Goal: Task Accomplishment & Management: Manage account settings

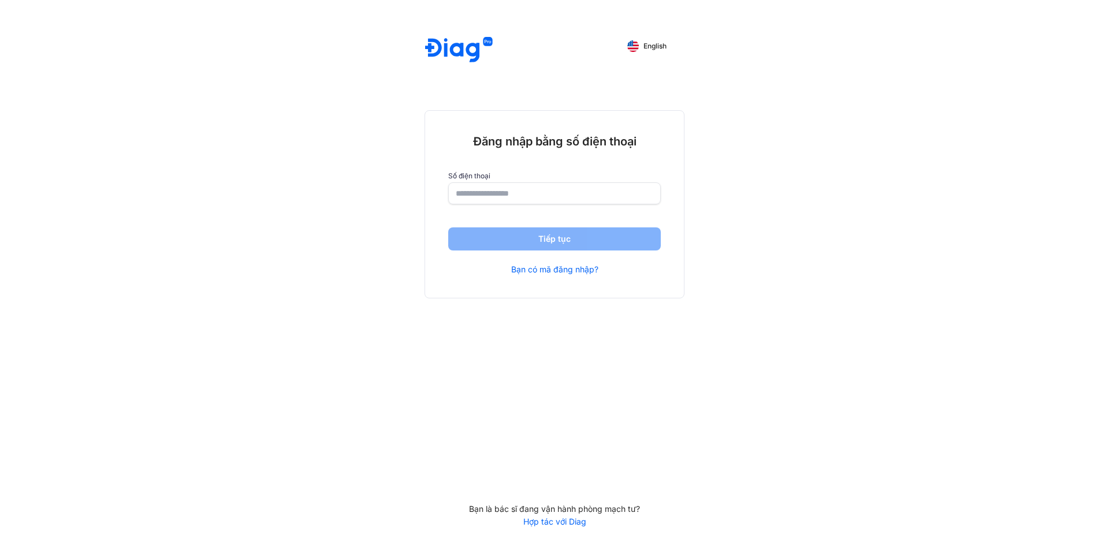
click at [594, 199] on input "number" at bounding box center [554, 193] width 197 height 21
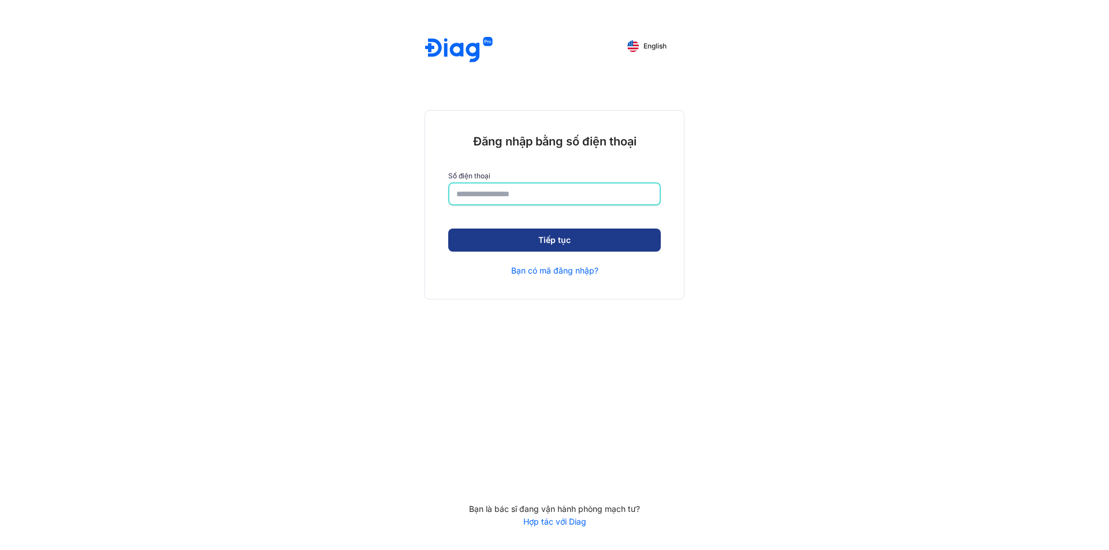
type input "**********"
click at [570, 236] on button "Tiếp tục" at bounding box center [554, 240] width 212 height 23
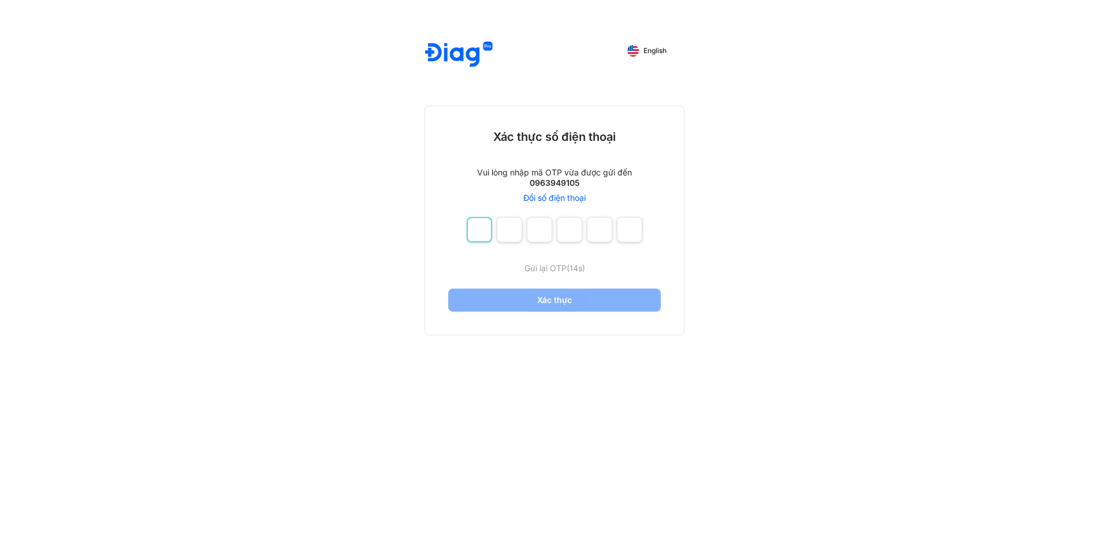
click at [480, 223] on input "number" at bounding box center [479, 229] width 25 height 25
type input "*"
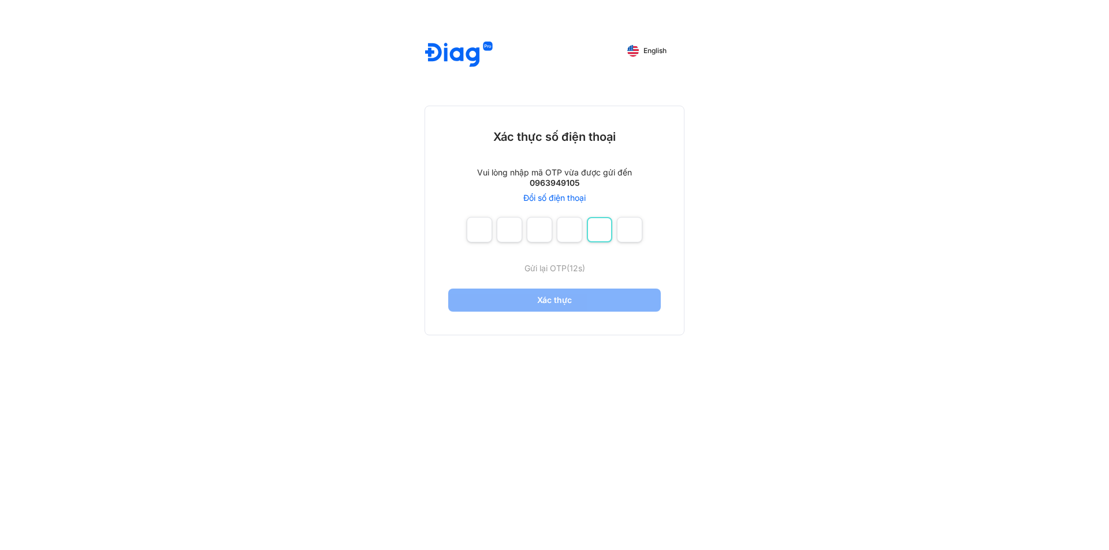
type input "*"
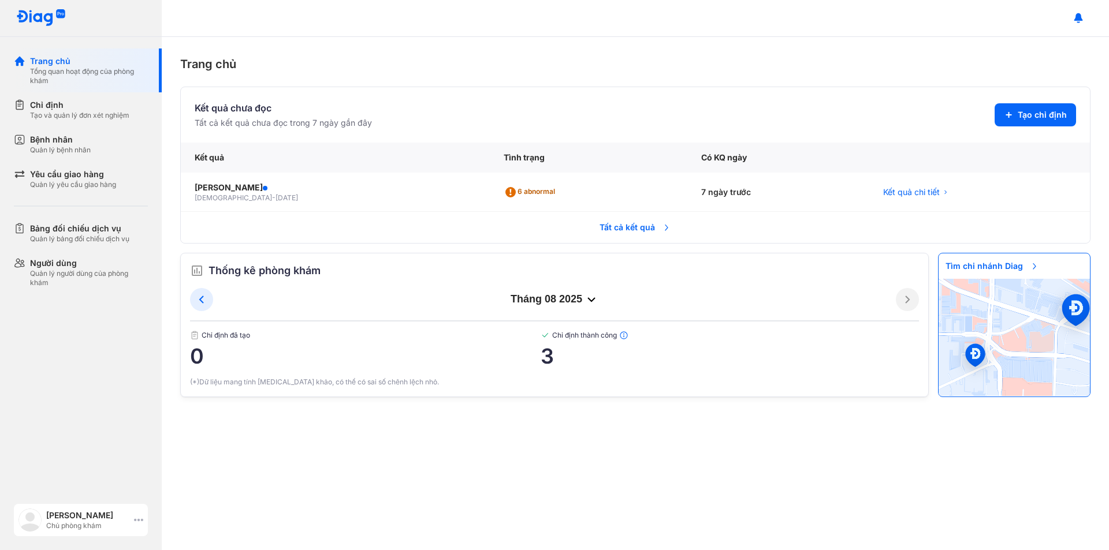
click at [135, 515] on div "[PERSON_NAME] Chủ phòng khám" at bounding box center [81, 520] width 134 height 32
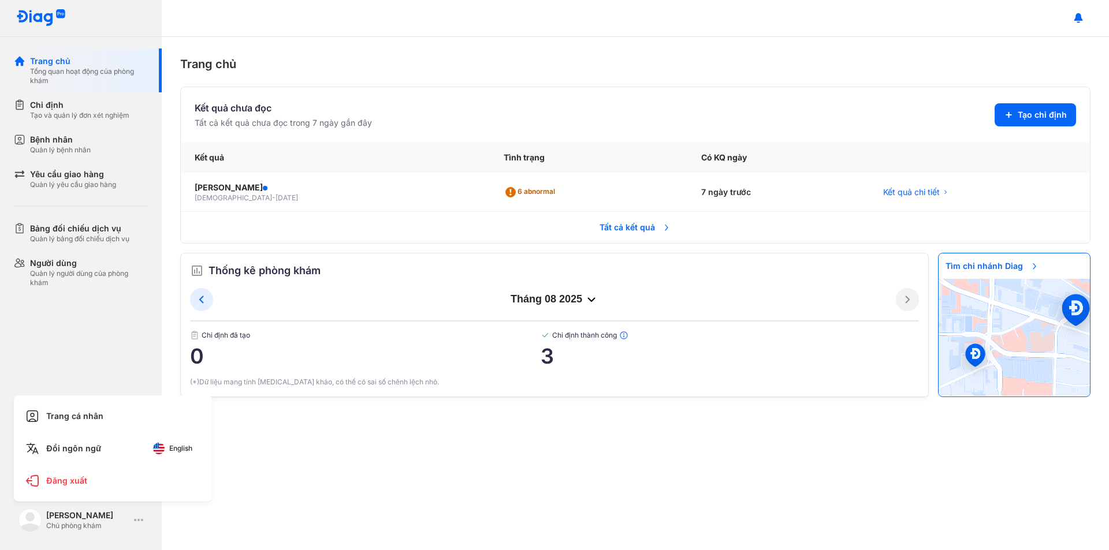
click at [339, 502] on div "Trang chủ Kết quả chưa đọc Tất cả kết quả chưa đọc trong 7 ngày gần đây Tạo chỉ…" at bounding box center [635, 293] width 947 height 513
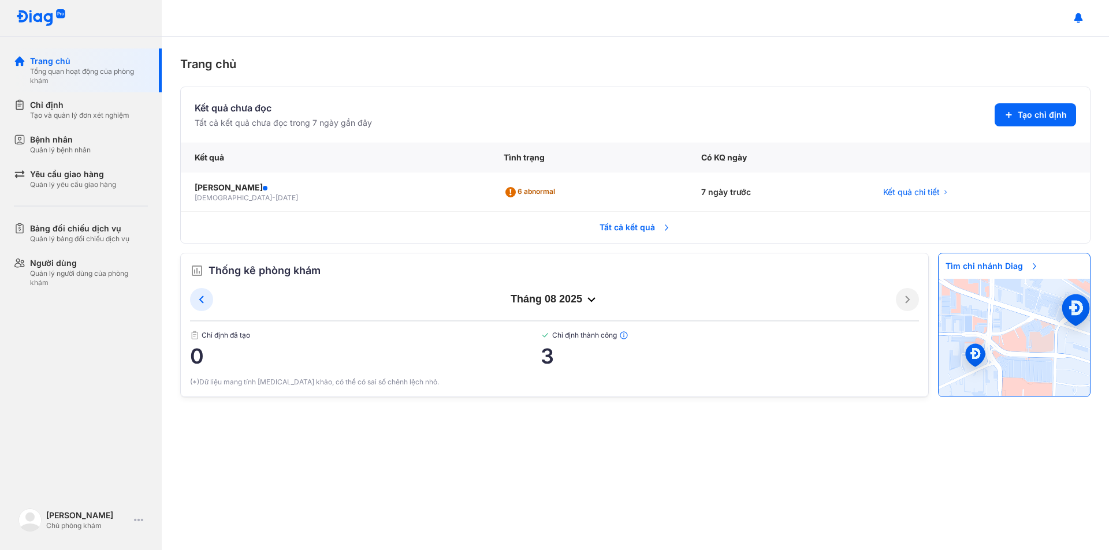
click at [544, 333] on img at bounding box center [544, 335] width 9 height 9
click at [590, 296] on icon at bounding box center [591, 300] width 14 height 14
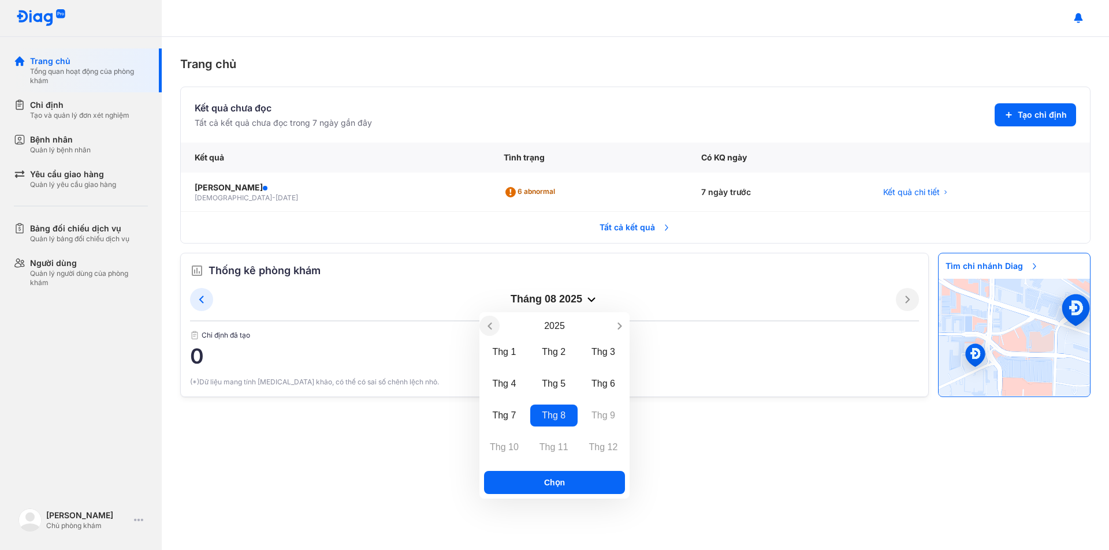
click at [487, 331] on icon "Previous year" at bounding box center [490, 326] width 12 height 12
click at [514, 411] on div "Thg 7" at bounding box center [503, 415] width 47 height 23
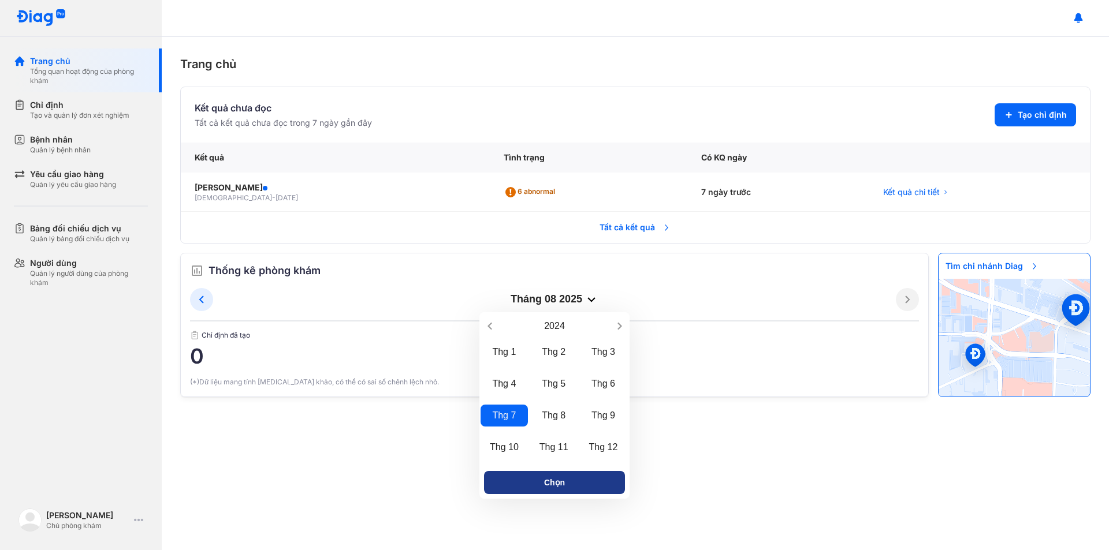
click at [557, 490] on button "Chọn" at bounding box center [554, 482] width 141 height 23
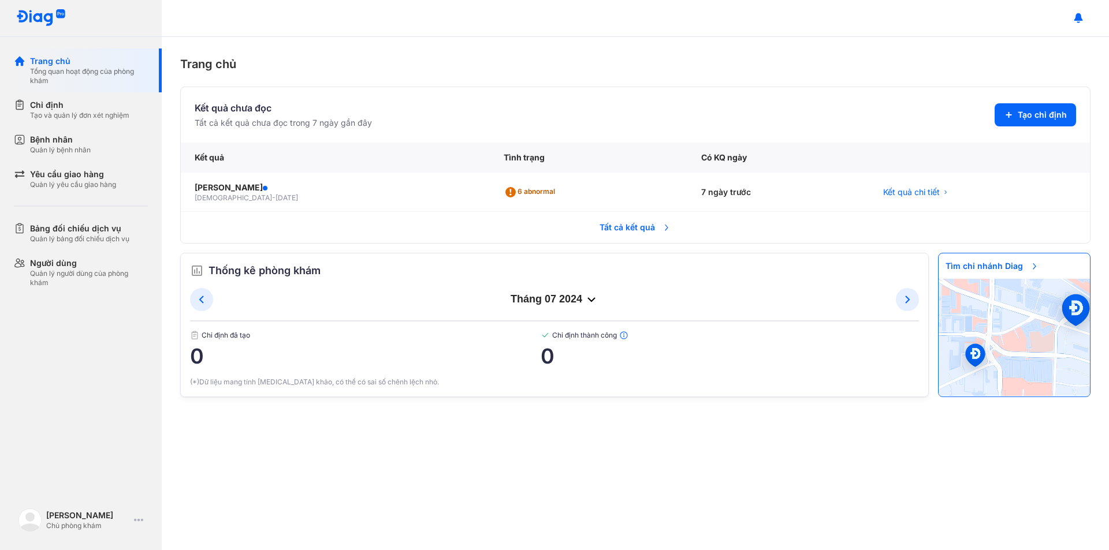
click at [643, 227] on span "Tất cả kết quả" at bounding box center [634, 227] width 85 height 25
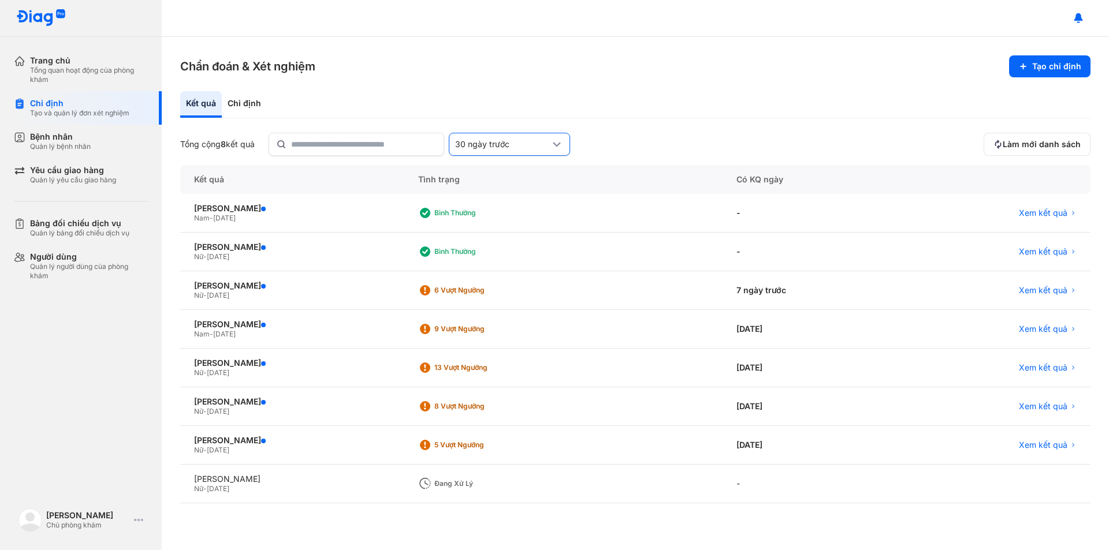
click at [559, 147] on icon at bounding box center [557, 144] width 14 height 14
click at [523, 253] on div "90 ngày trước" at bounding box center [509, 247] width 120 height 20
